Goal: Task Accomplishment & Management: Manage account settings

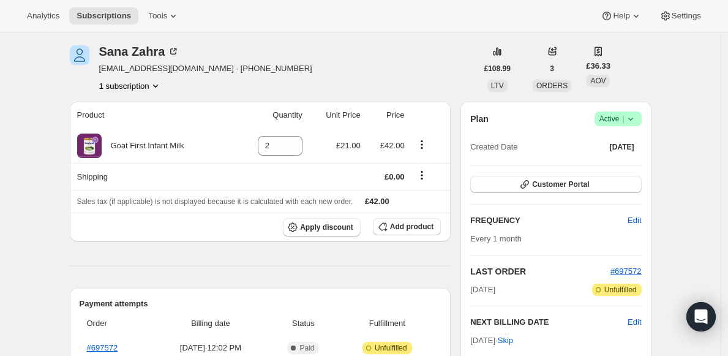
scroll to position [53, 0]
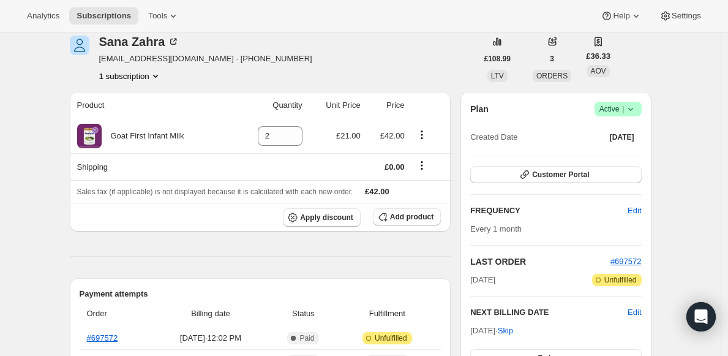
click at [619, 108] on span "Active |" at bounding box center [617, 109] width 37 height 12
click at [616, 155] on span "Cancel subscription" at bounding box center [617, 153] width 69 height 9
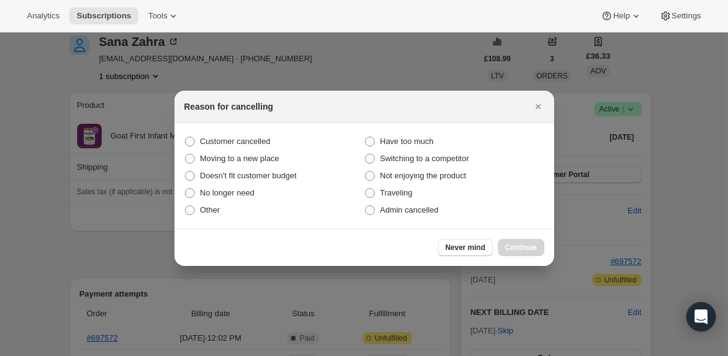
scroll to position [0, 0]
click at [255, 141] on span "Customer cancelled" at bounding box center [235, 140] width 70 height 9
click at [185, 137] on input "Customer cancelled" at bounding box center [185, 136] width 1 height 1
radio input "true"
click at [512, 246] on span "Continue" at bounding box center [521, 247] width 32 height 10
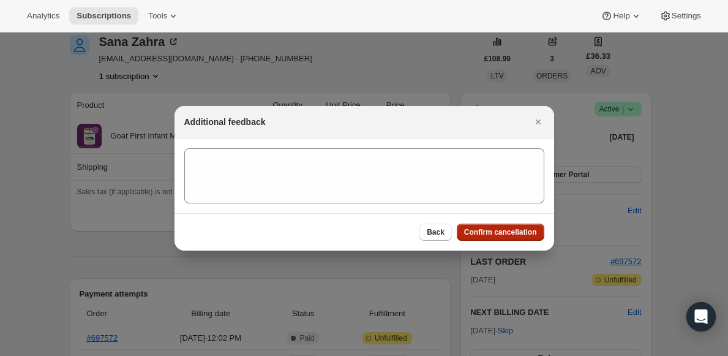
click at [490, 236] on span "Confirm cancellation" at bounding box center [500, 232] width 73 height 10
